Goal: Information Seeking & Learning: Learn about a topic

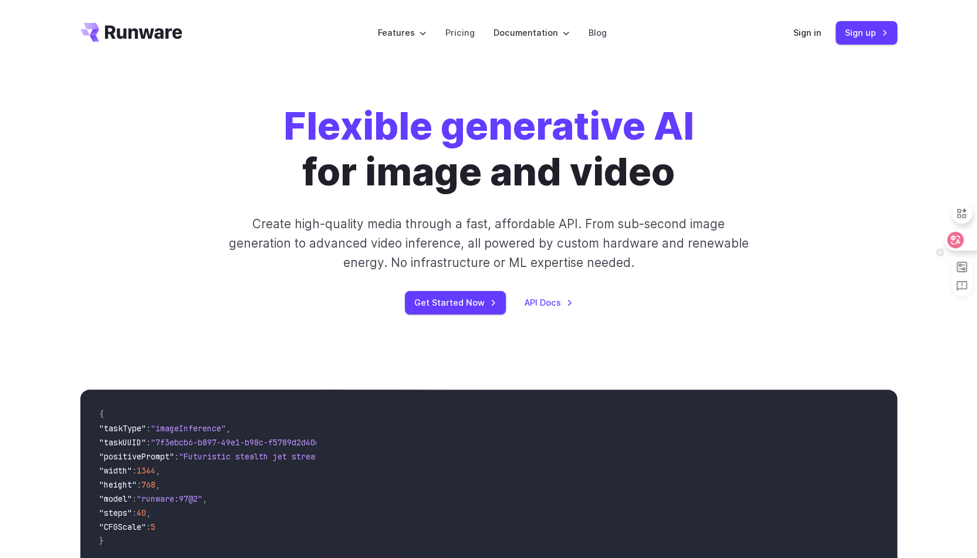
click at [957, 236] on icon at bounding box center [955, 239] width 10 height 9
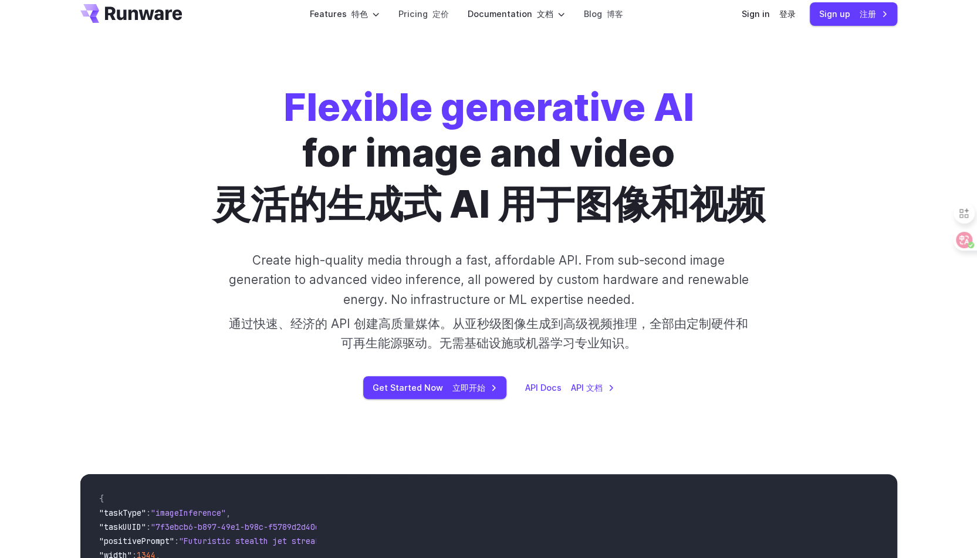
scroll to position [18, 0]
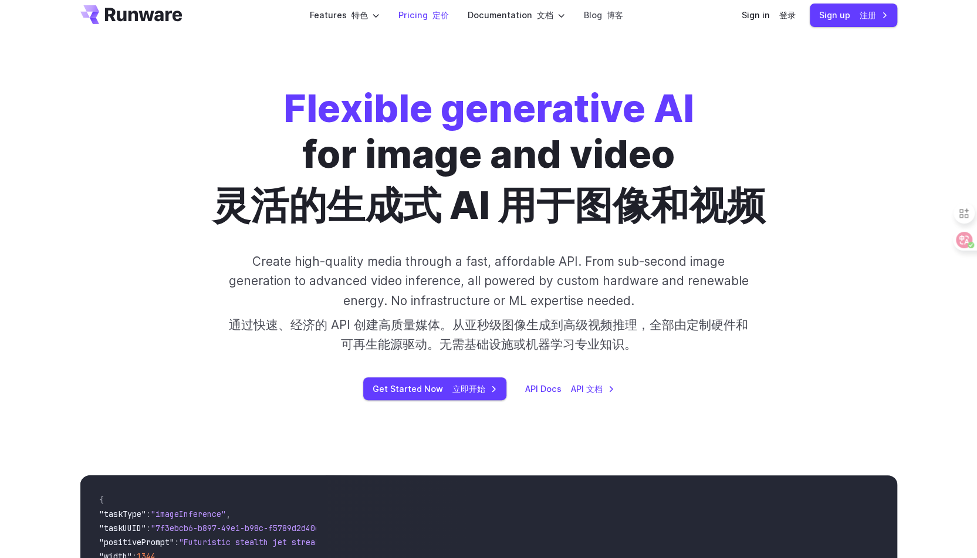
click at [426, 21] on link "Pricing 定价" at bounding box center [423, 14] width 50 height 13
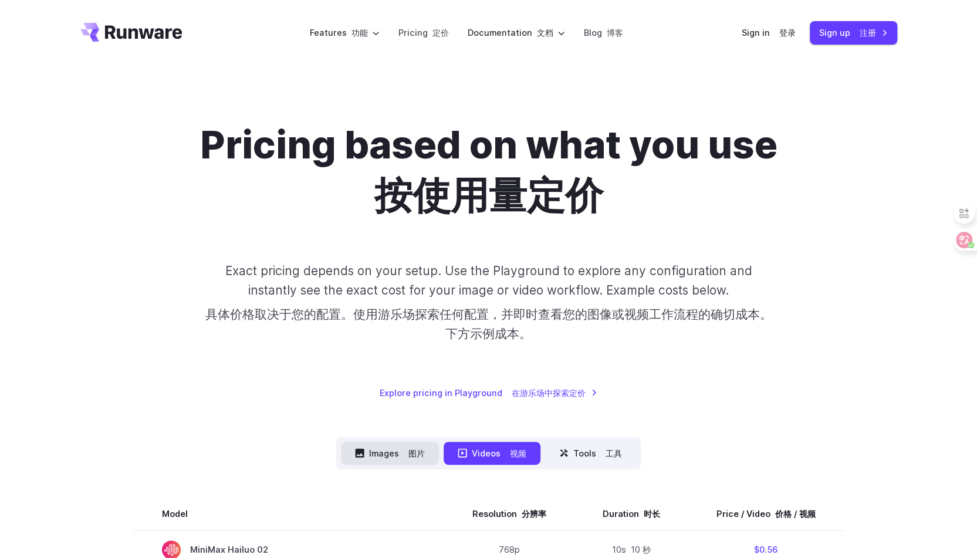
click at [371, 452] on button "Images 图片" at bounding box center [390, 453] width 98 height 23
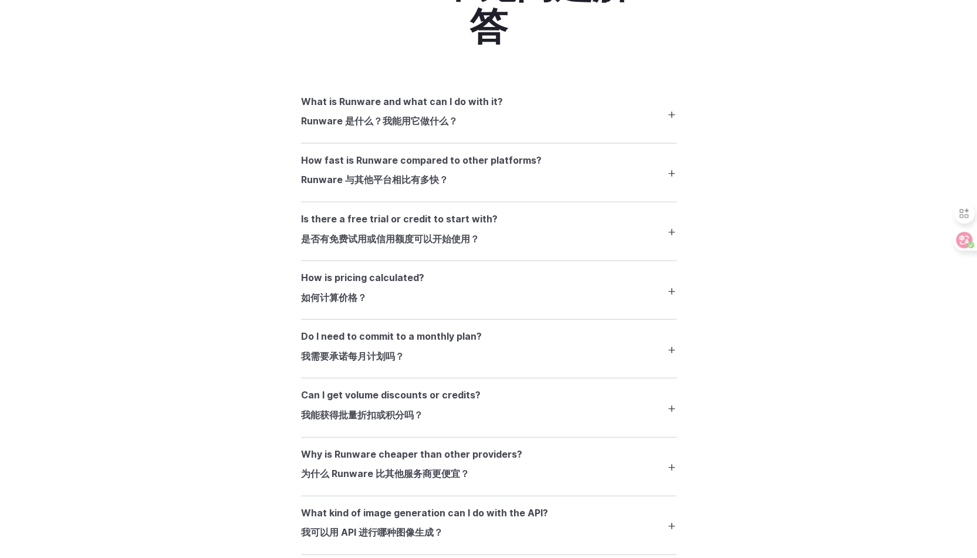
scroll to position [1646, 0]
click at [454, 233] on h3 "Is there a free trial or credit to start with? 是否有免费试用或信用额度可以开始使用？" at bounding box center [399, 230] width 197 height 39
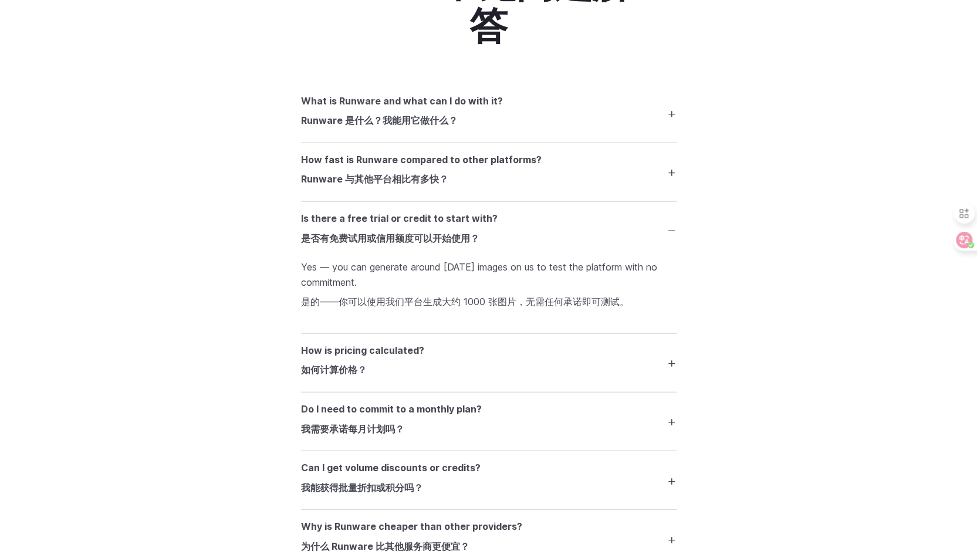
click at [434, 372] on summary "How is pricing calculated? 如何计算价格？" at bounding box center [488, 362] width 375 height 39
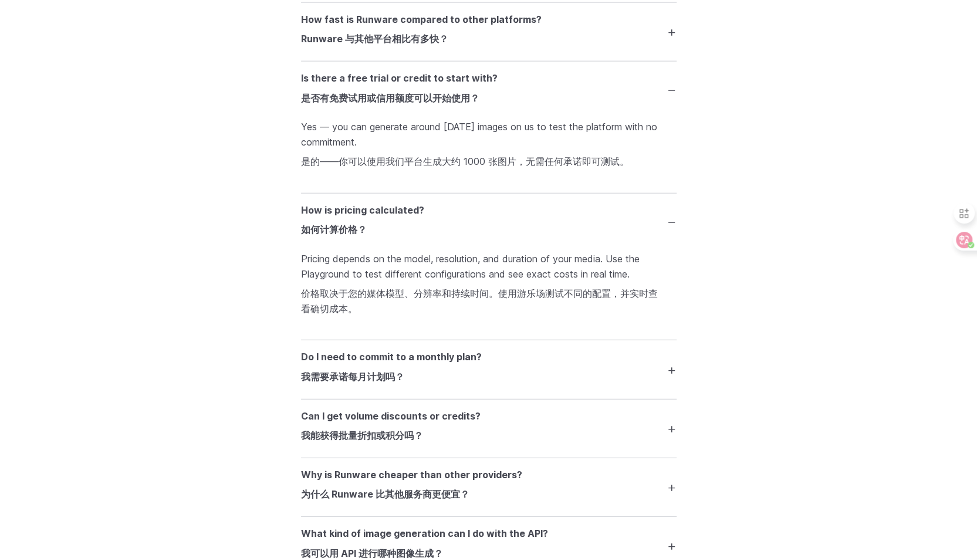
scroll to position [1788, 0]
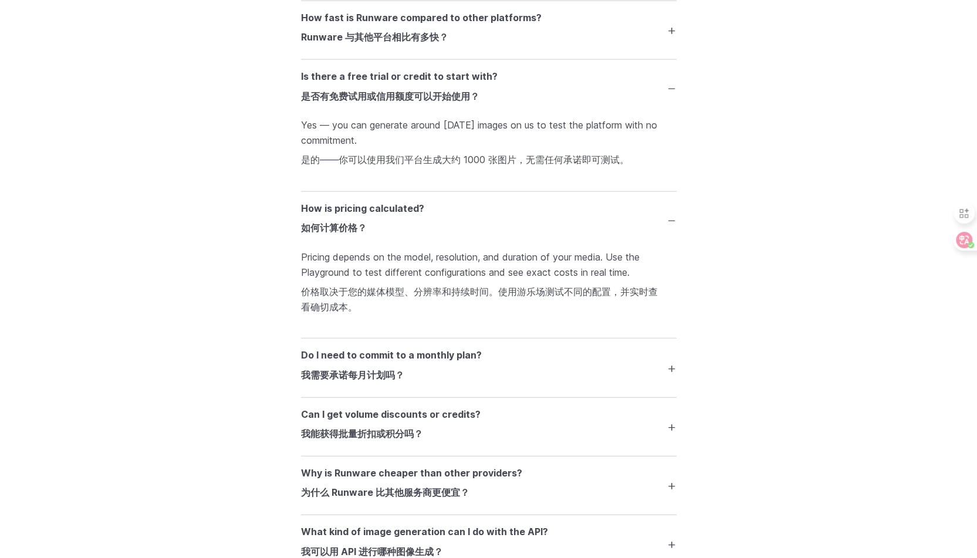
click at [613, 387] on summary "Do I need to commit to a monthly plan? 我需要承诺每月计划吗？" at bounding box center [488, 367] width 375 height 39
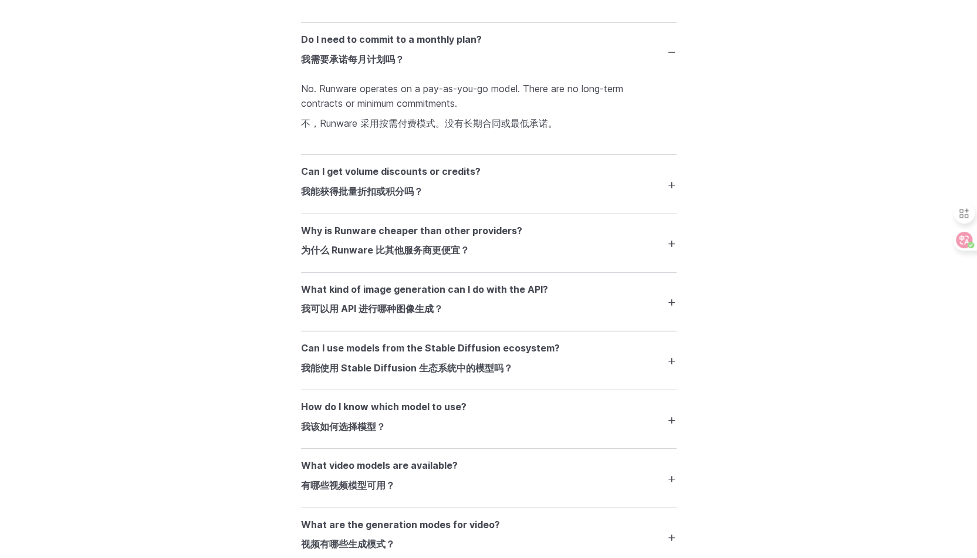
scroll to position [2104, 0]
click at [581, 262] on summary "Why is Runware cheaper than other providers? 为什么 Runware 比其他服务商更便宜？" at bounding box center [488, 242] width 375 height 39
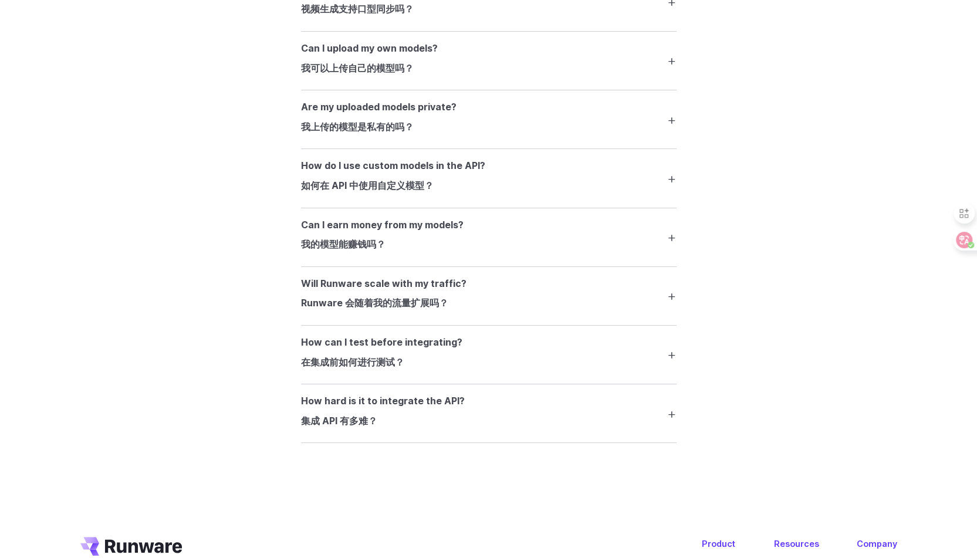
scroll to position [2861, 0]
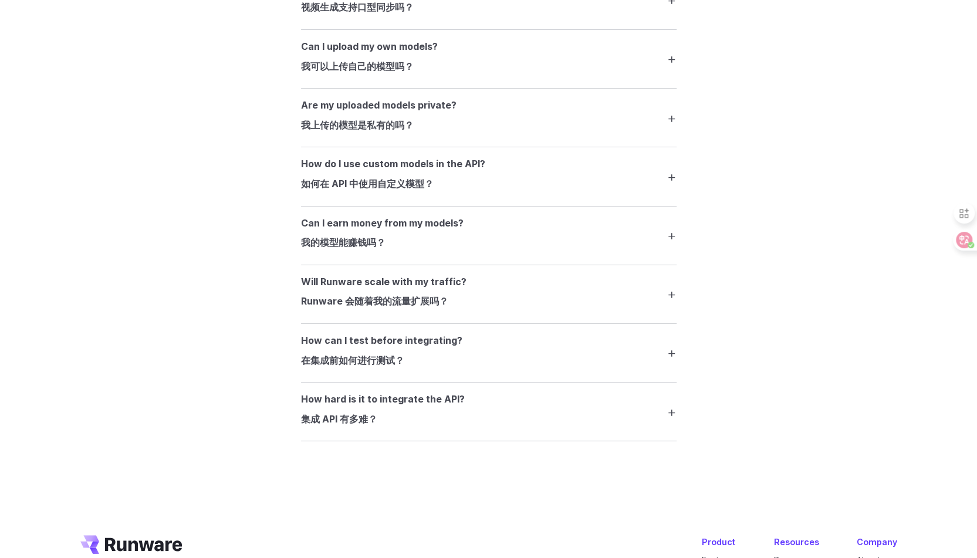
click at [503, 206] on details "How do I use custom models in the API? 如何在 API 中使用自定义模型？ Each uploaded model ge…" at bounding box center [488, 176] width 375 height 59
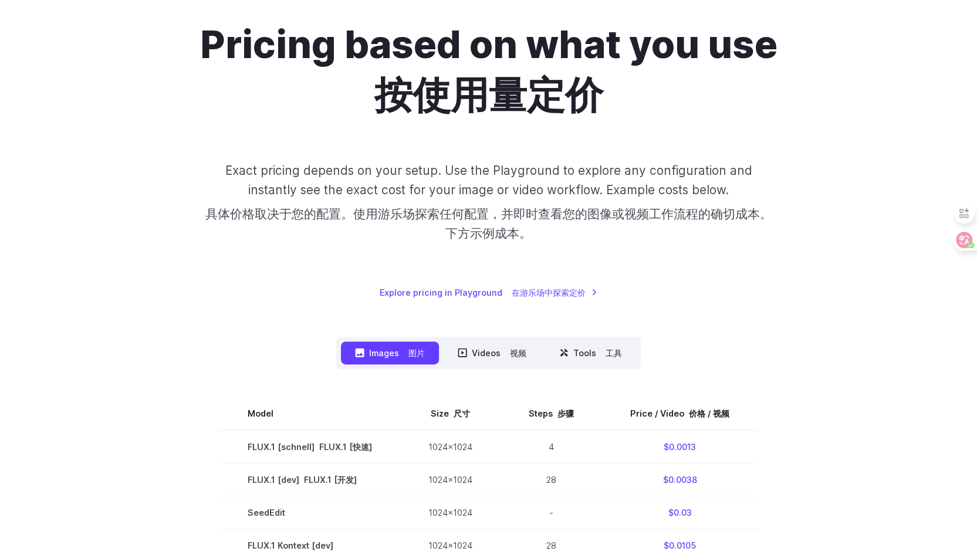
scroll to position [100, 0]
click at [645, 253] on div "Pricing based on what you use 按使用量定价 Exact pricing depends on your setup. Use t…" at bounding box center [488, 160] width 817 height 277
